Goal: Purchase product/service

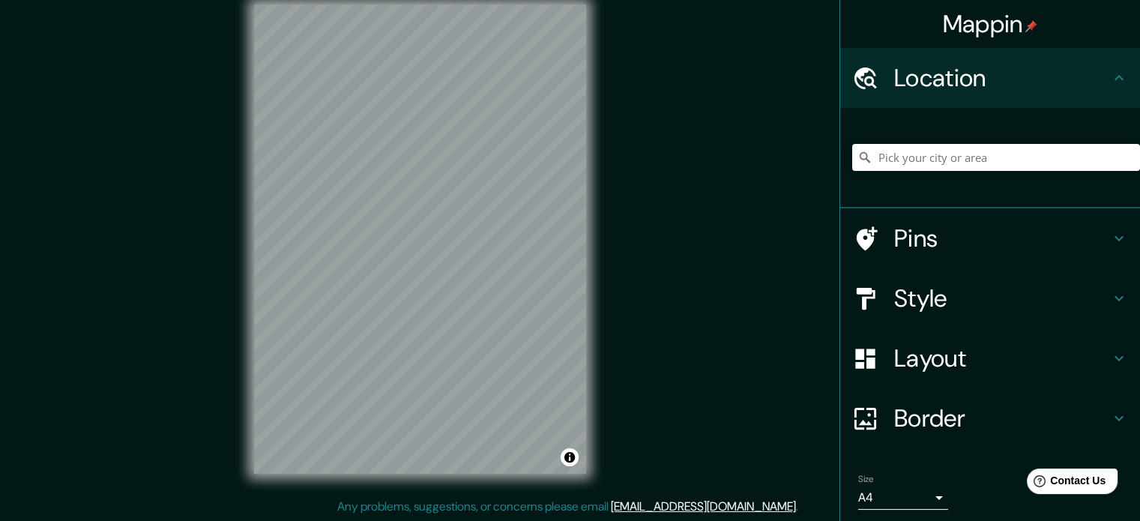
click at [970, 253] on h4 "Pins" at bounding box center [1002, 238] width 216 height 30
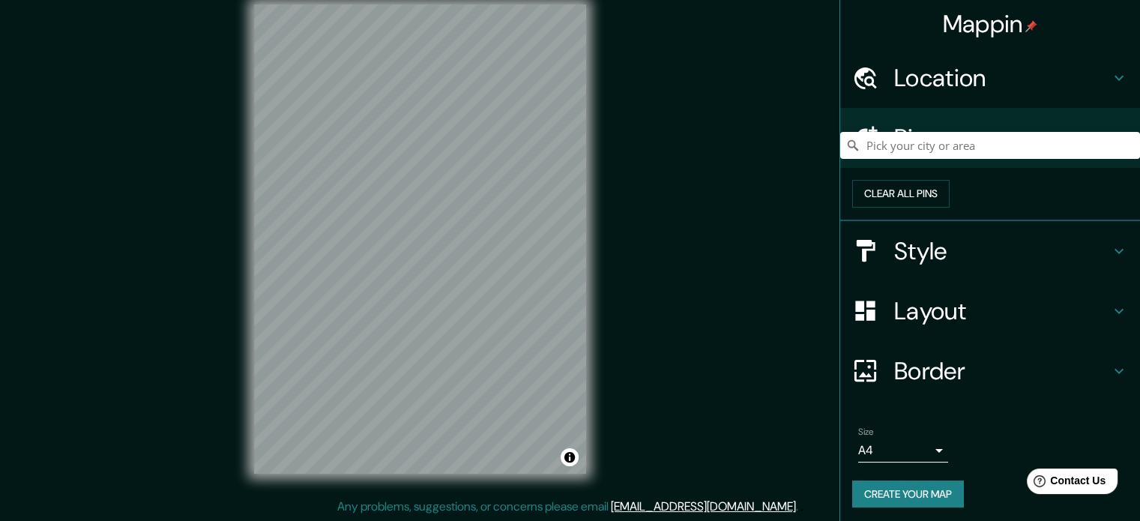
click at [1005, 85] on h4 "Location" at bounding box center [1002, 78] width 216 height 30
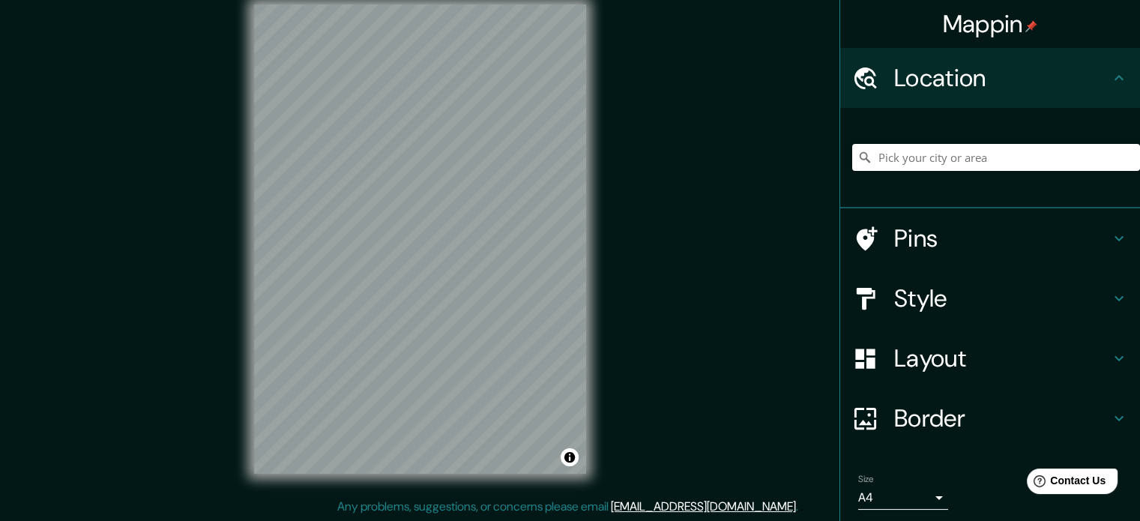
click at [1027, 303] on h4 "Style" at bounding box center [1002, 298] width 216 height 30
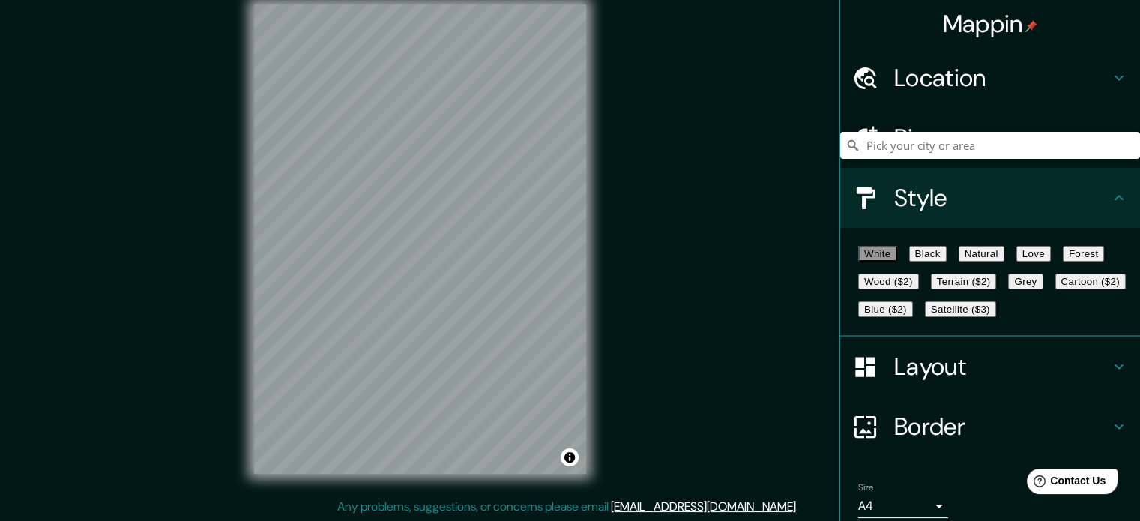
click at [947, 262] on button "Black" at bounding box center [927, 254] width 37 height 16
click at [996, 254] on button "Natural" at bounding box center [982, 254] width 46 height 16
click at [1051, 259] on button "Love" at bounding box center [1034, 254] width 34 height 16
click at [1063, 262] on button "Forest" at bounding box center [1084, 254] width 42 height 16
click at [919, 289] on button "Wood ($2)" at bounding box center [888, 282] width 61 height 16
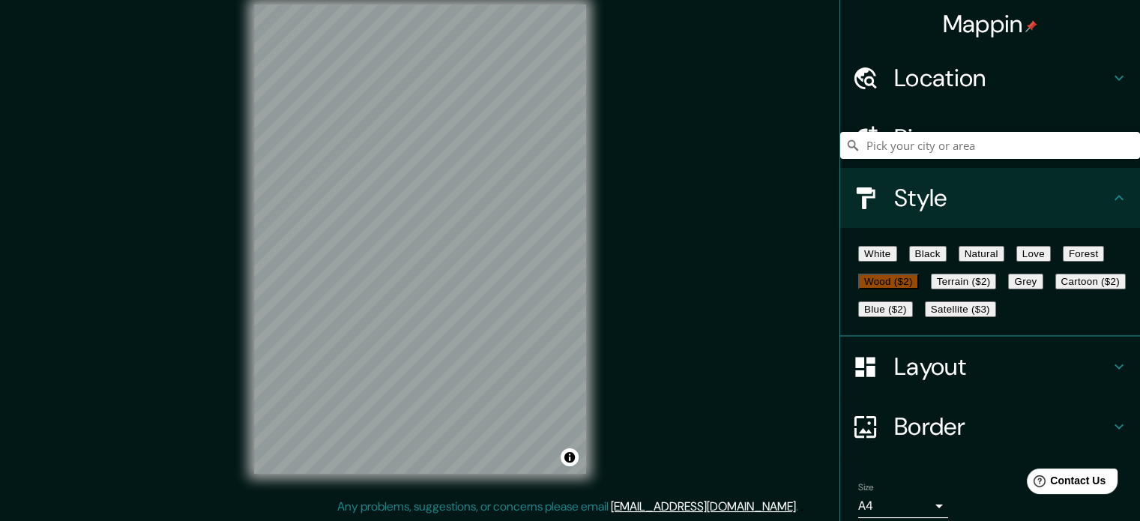
click at [997, 289] on button "Terrain ($2)" at bounding box center [964, 282] width 66 height 16
click at [1056, 289] on button "Cartoon ($2)" at bounding box center [1091, 282] width 70 height 16
click at [1008, 289] on button "Grey" at bounding box center [1025, 282] width 34 height 16
click at [913, 317] on button "Blue ($2)" at bounding box center [885, 309] width 55 height 16
click at [925, 317] on button "Satellite ($3)" at bounding box center [960, 309] width 71 height 16
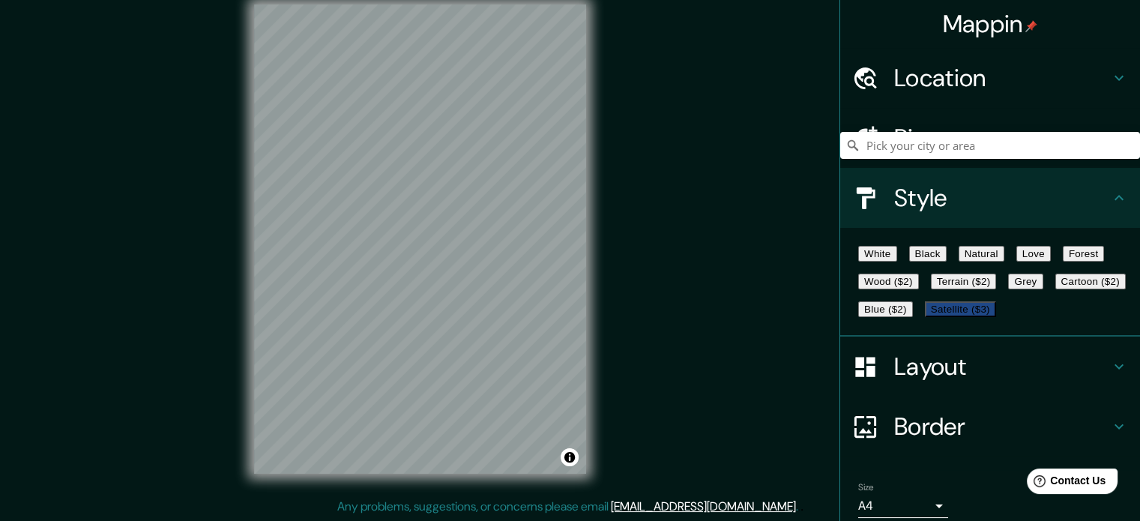
click at [913, 317] on button "Blue ($2)" at bounding box center [885, 309] width 55 height 16
click at [950, 382] on h4 "Layout" at bounding box center [1002, 367] width 216 height 30
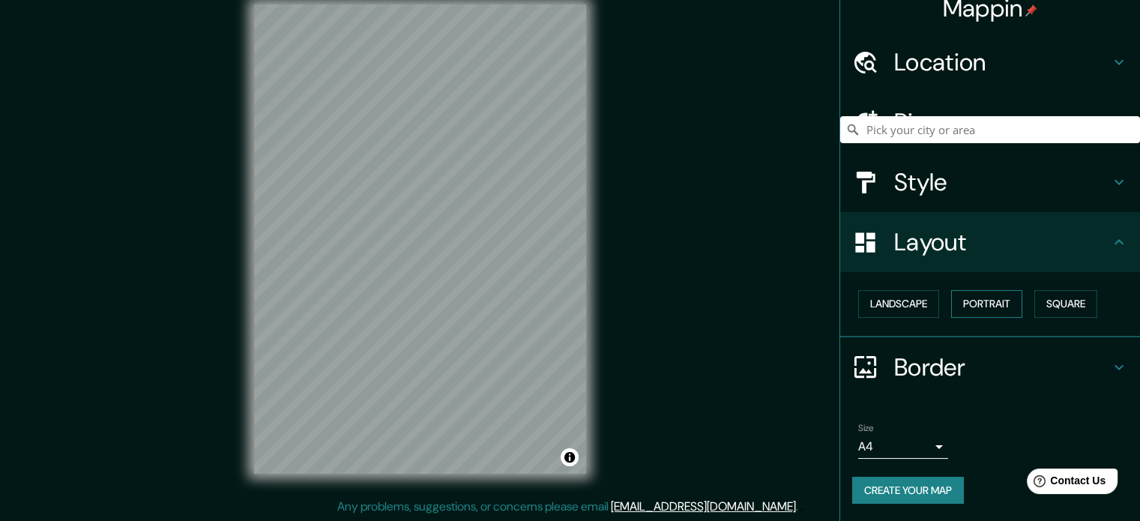
scroll to position [16, 0]
click at [966, 308] on button "Portrait" at bounding box center [986, 303] width 71 height 28
click at [903, 298] on button "Landscape" at bounding box center [898, 303] width 81 height 28
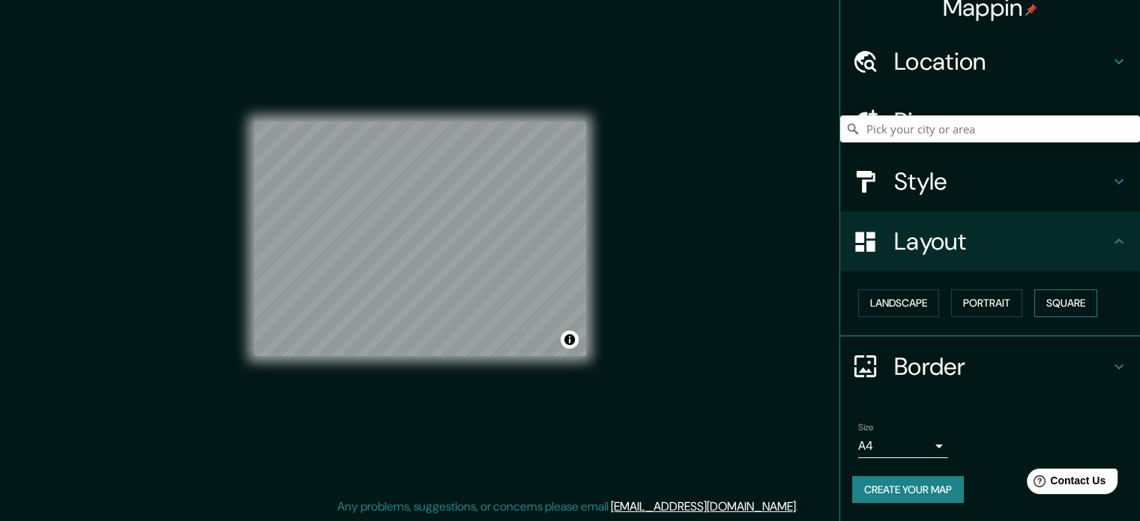
click at [1061, 297] on button "Square" at bounding box center [1066, 303] width 63 height 28
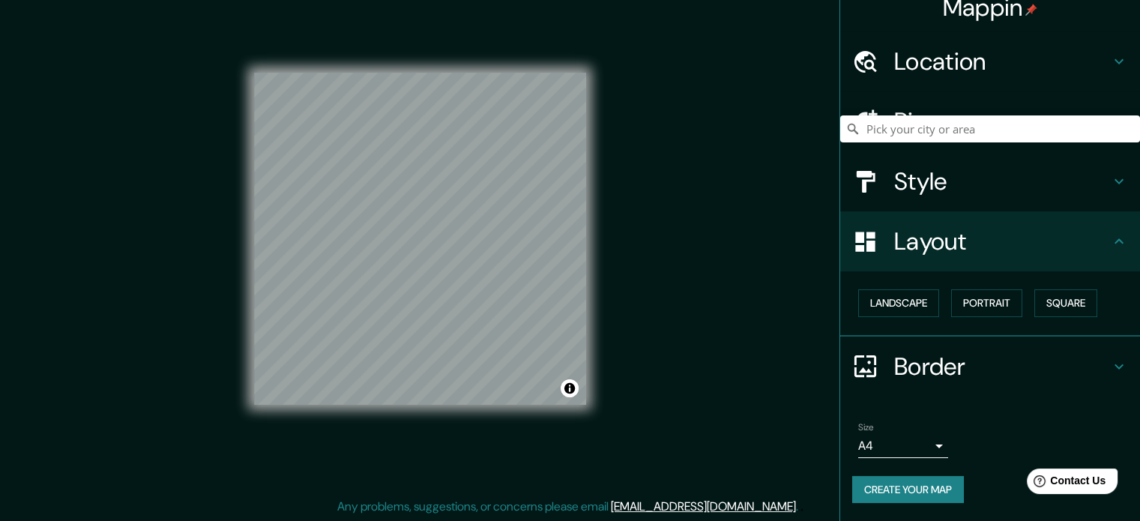
click at [948, 366] on h4 "Border" at bounding box center [1002, 367] width 216 height 30
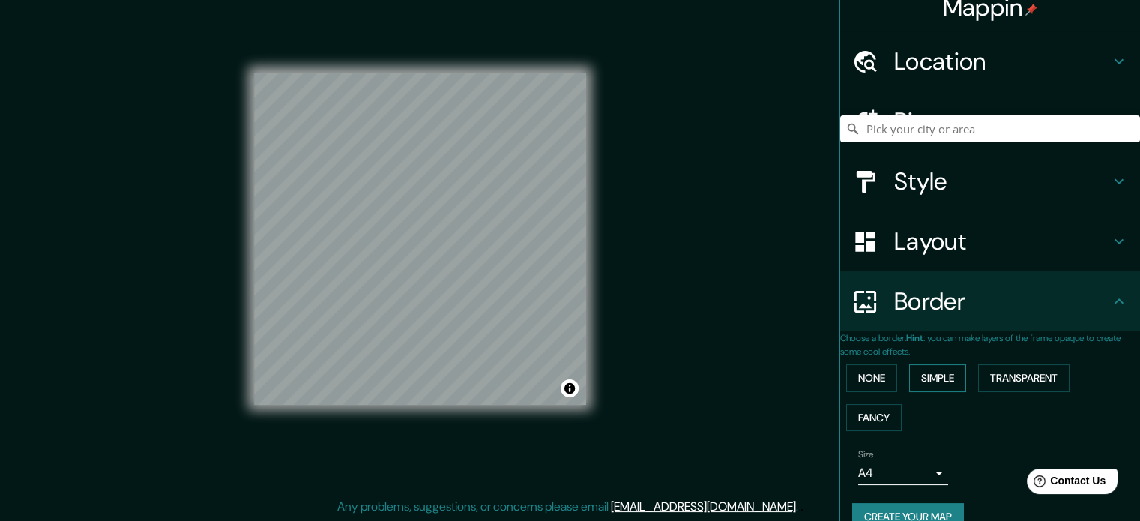
click at [950, 368] on button "Simple" at bounding box center [937, 378] width 57 height 28
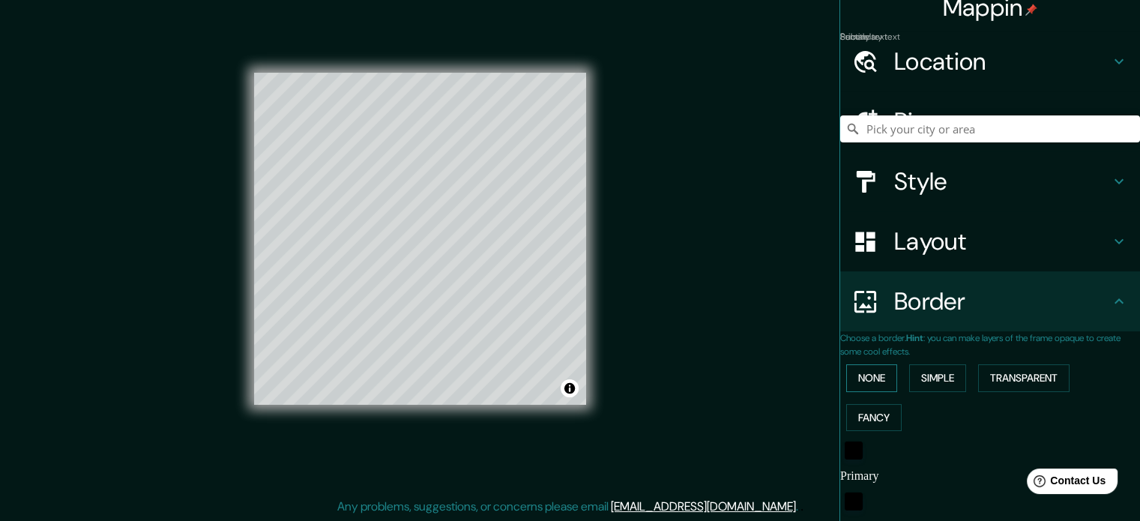
click at [876, 377] on button "None" at bounding box center [871, 378] width 51 height 28
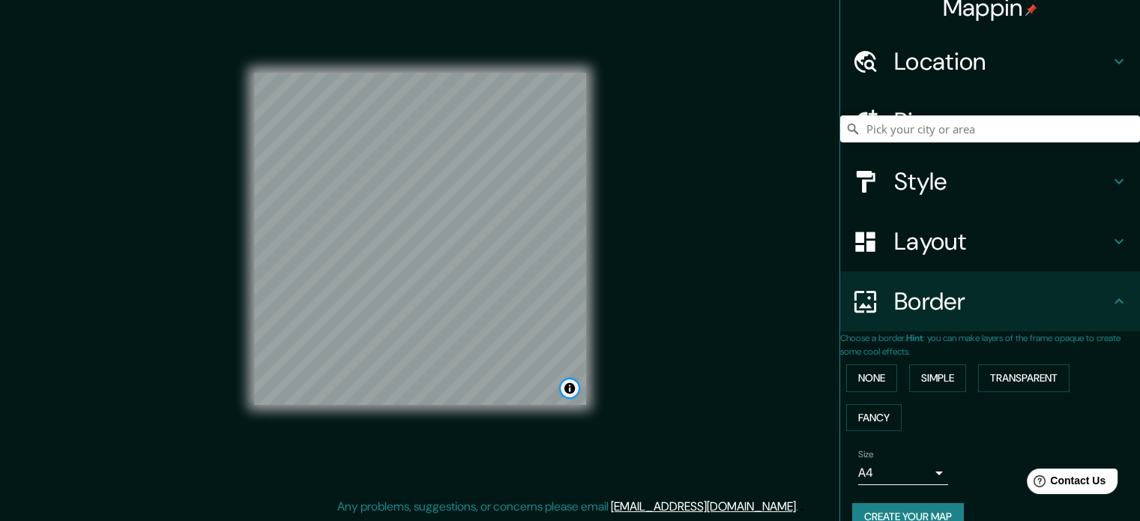
click at [574, 391] on button "Toggle attribution" at bounding box center [570, 388] width 18 height 18
click at [882, 434] on div "None Simple Transparent Fancy" at bounding box center [990, 397] width 300 height 79
click at [883, 422] on button "Fancy" at bounding box center [873, 418] width 55 height 28
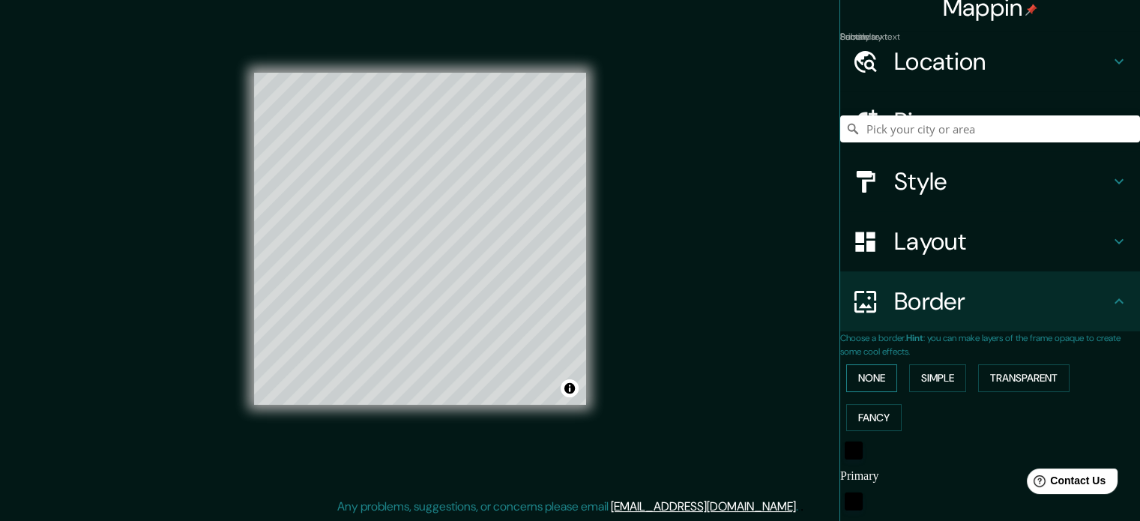
click at [891, 378] on button "None" at bounding box center [871, 378] width 51 height 28
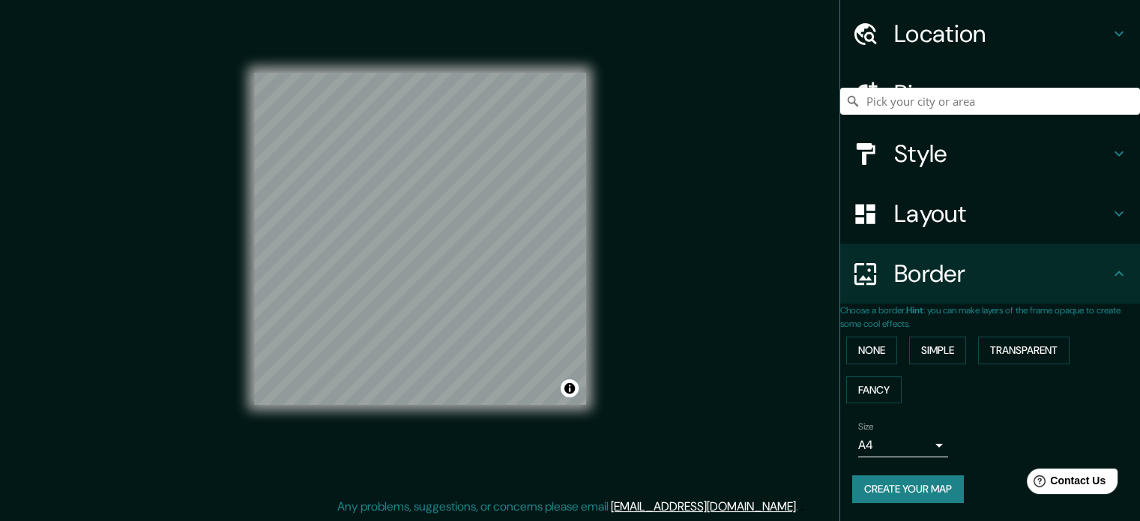
scroll to position [57, 0]
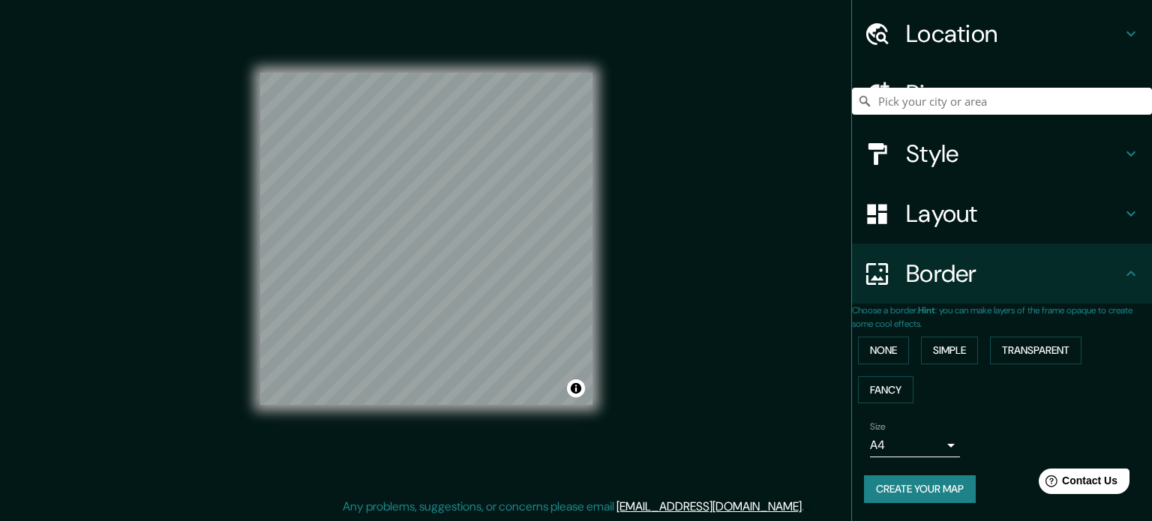
click at [918, 449] on body "Mappin Location Pins Style Layout Border Choose a border. Hint : you can make l…" at bounding box center [576, 241] width 1152 height 521
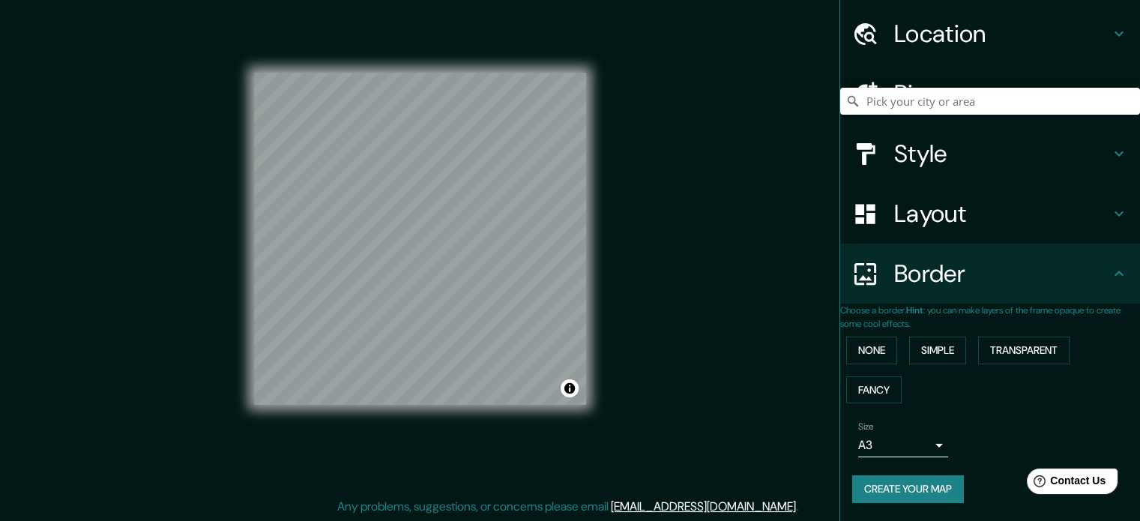
click at [942, 206] on h4 "Layout" at bounding box center [1002, 214] width 216 height 30
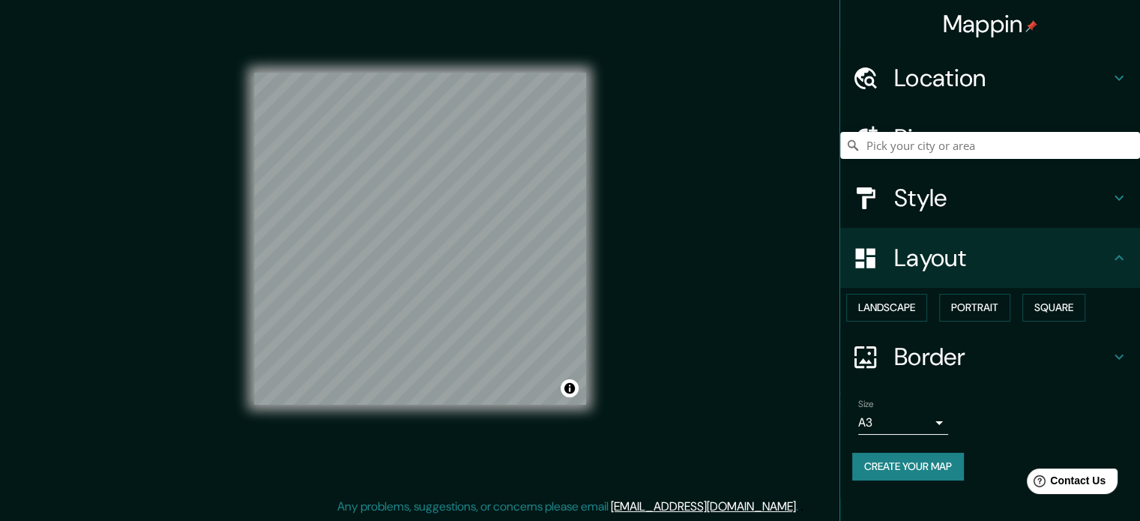
scroll to position [16, 0]
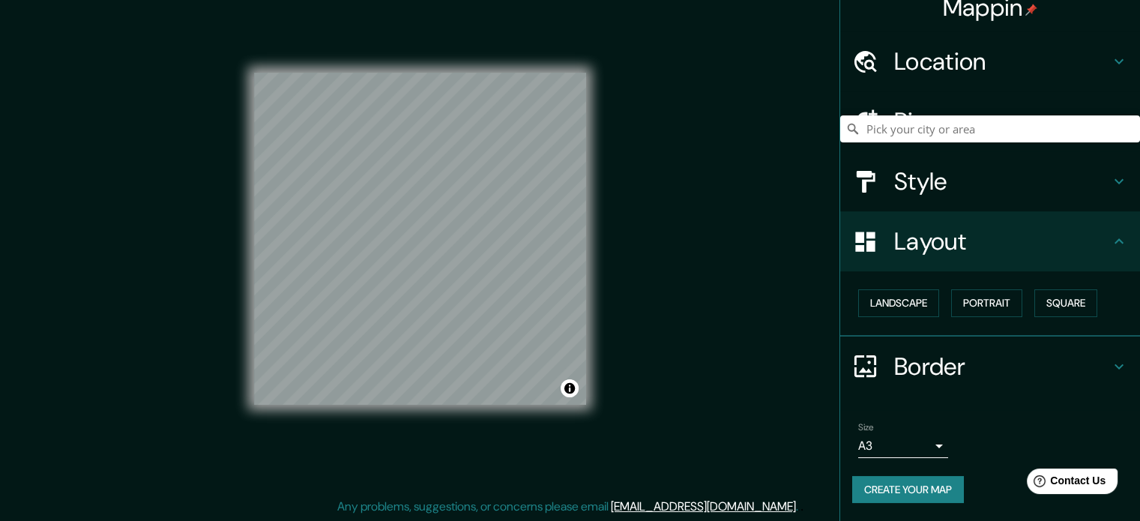
click at [909, 352] on h4 "Border" at bounding box center [1002, 367] width 216 height 30
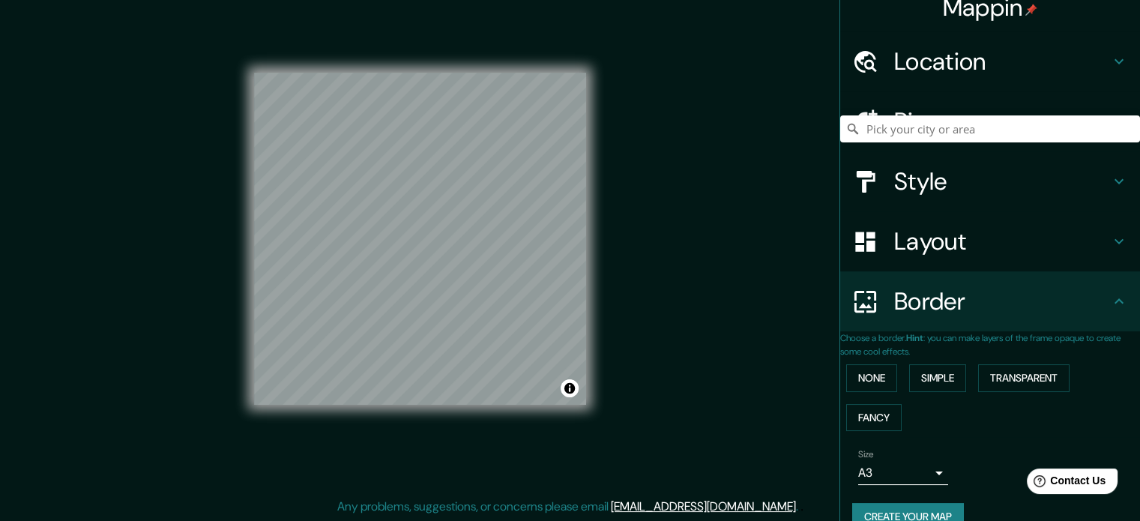
click at [970, 236] on h4 "Layout" at bounding box center [1002, 241] width 216 height 30
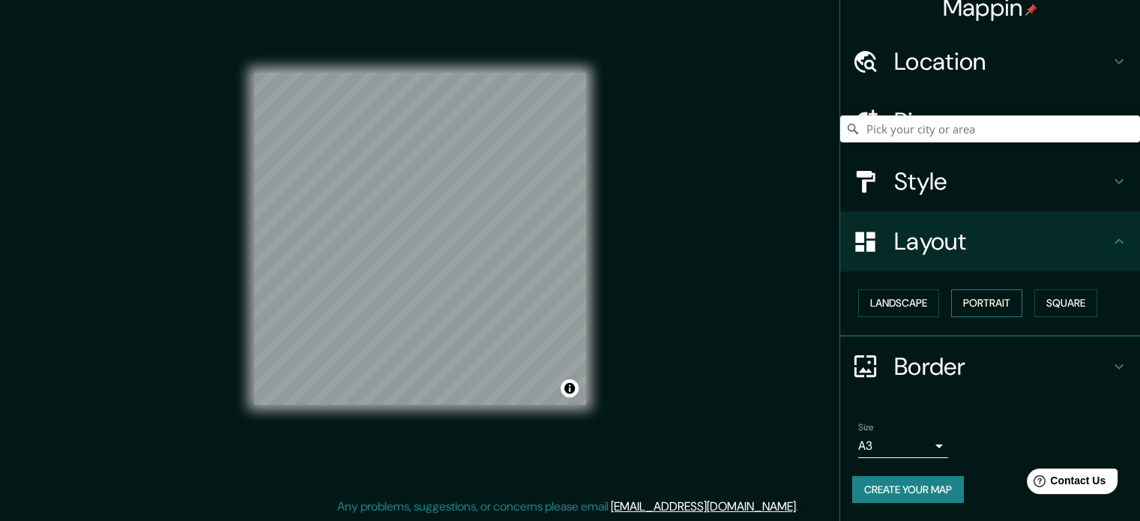
click at [981, 307] on button "Portrait" at bounding box center [986, 303] width 71 height 28
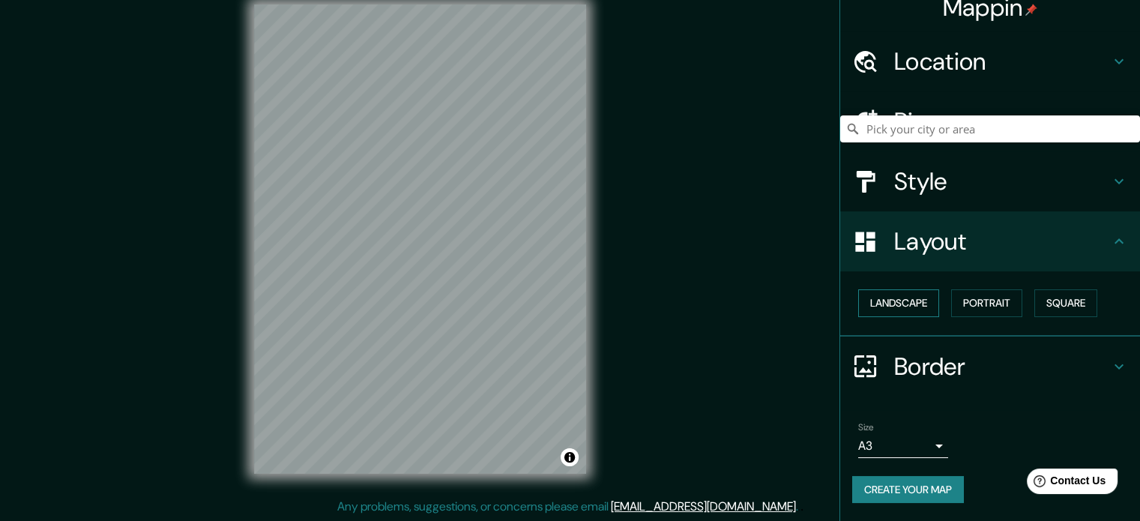
click at [916, 310] on button "Landscape" at bounding box center [898, 303] width 81 height 28
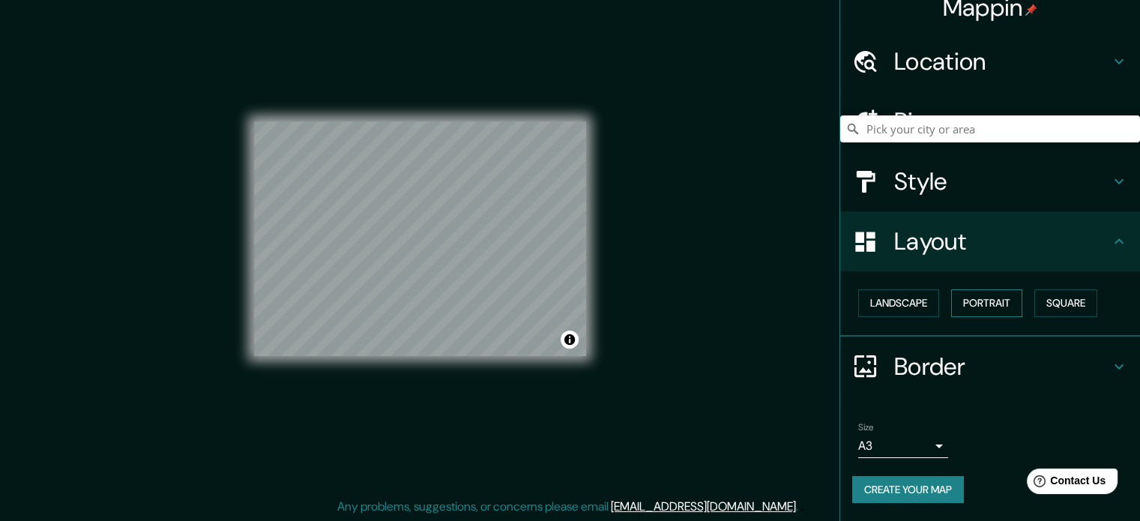
click at [998, 296] on button "Portrait" at bounding box center [986, 303] width 71 height 28
